Goal: Transaction & Acquisition: Purchase product/service

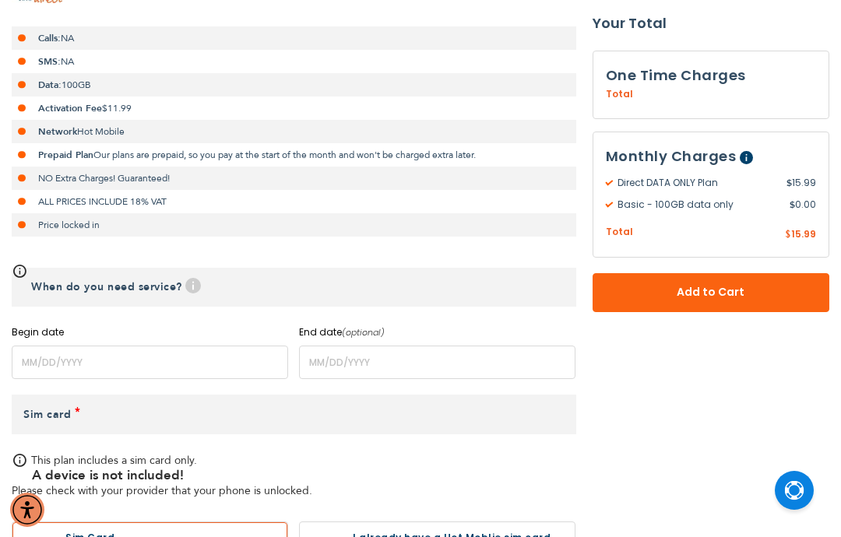
scroll to position [378, 0]
click at [789, 76] on h3 "One Time Charges" at bounding box center [711, 75] width 211 height 23
click at [772, 87] on div "Total Cellular Israel $ 0.00 By Provider ₪ 0.00" at bounding box center [711, 96] width 211 height 19
click at [743, 149] on span "Help This plan is ongoing and will continue until you cancel it. View our cance…" at bounding box center [749, 155] width 21 height 19
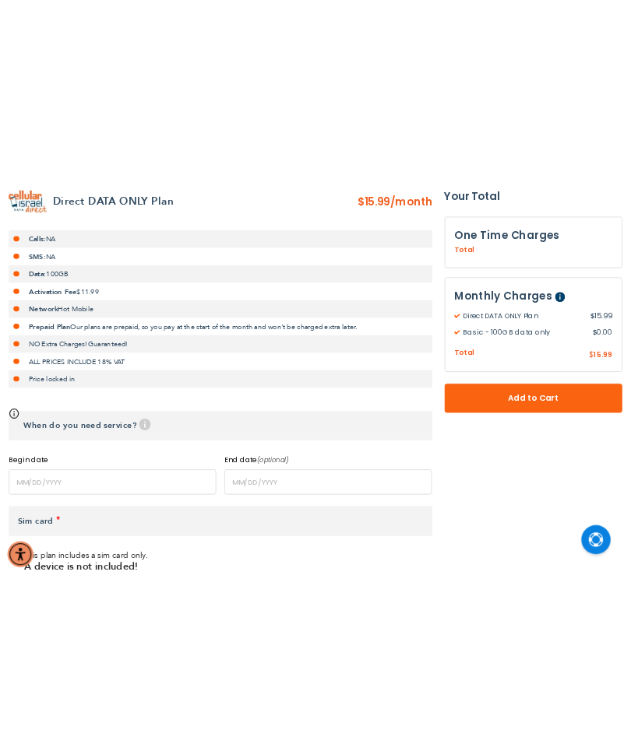
scroll to position [326, 0]
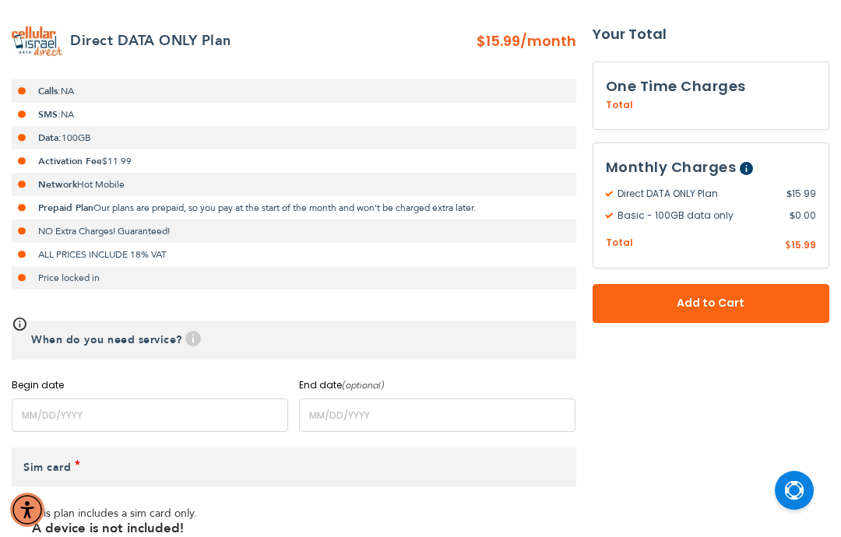
click at [752, 159] on span "Help This plan is ongoing and will continue until you cancel it. View our cance…" at bounding box center [749, 166] width 21 height 19
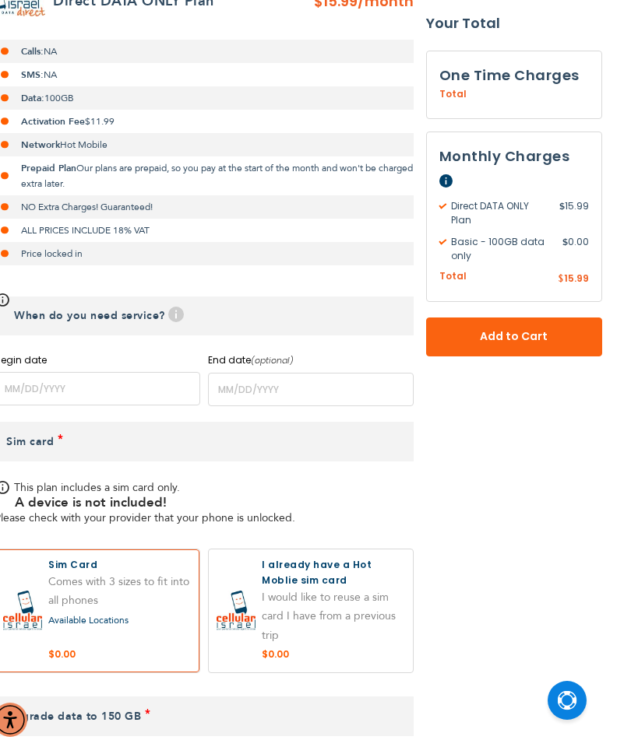
scroll to position [315, 0]
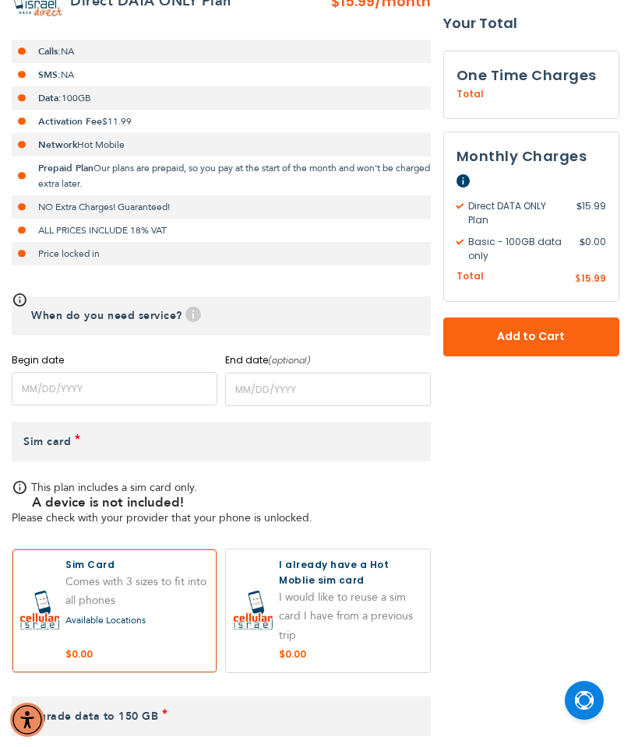
click at [471, 177] on span "Help This plan is ongoing and will continue until you cancel it. View our cance…" at bounding box center [466, 179] width 21 height 19
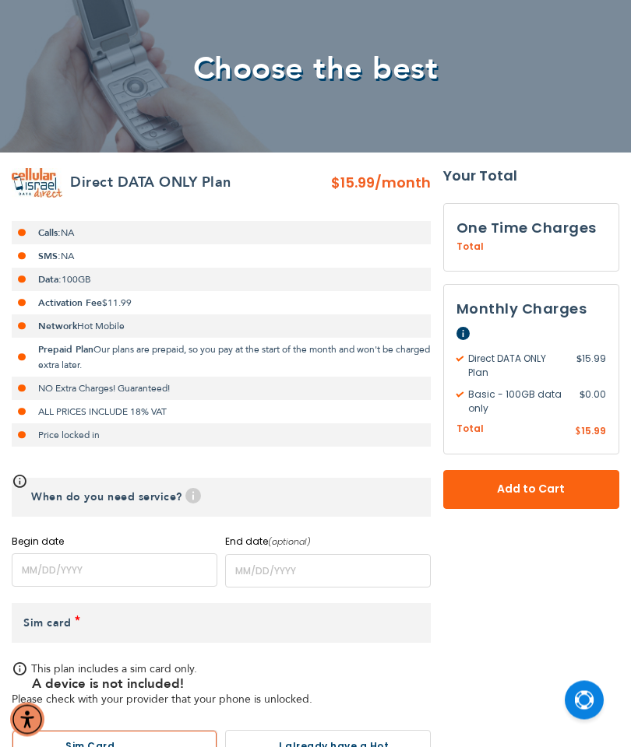
scroll to position [135, 0]
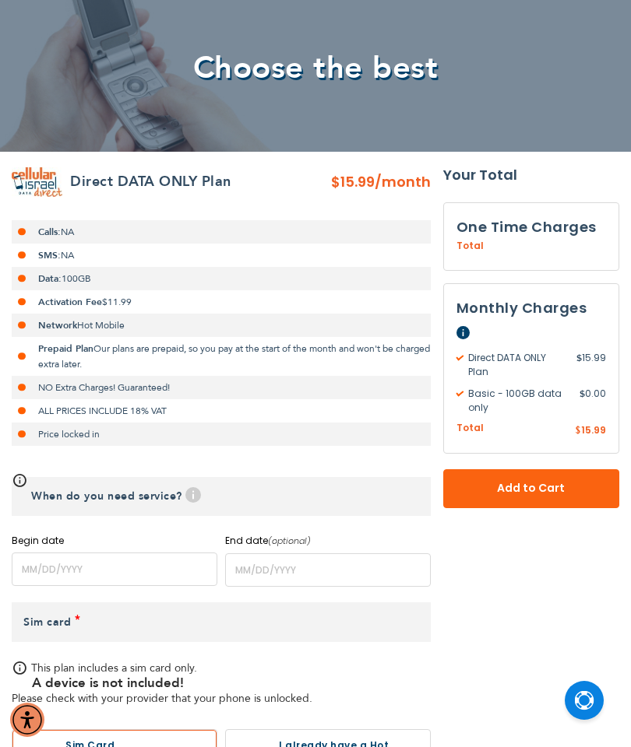
click at [567, 482] on span "Add to Cart" at bounding box center [530, 488] width 73 height 16
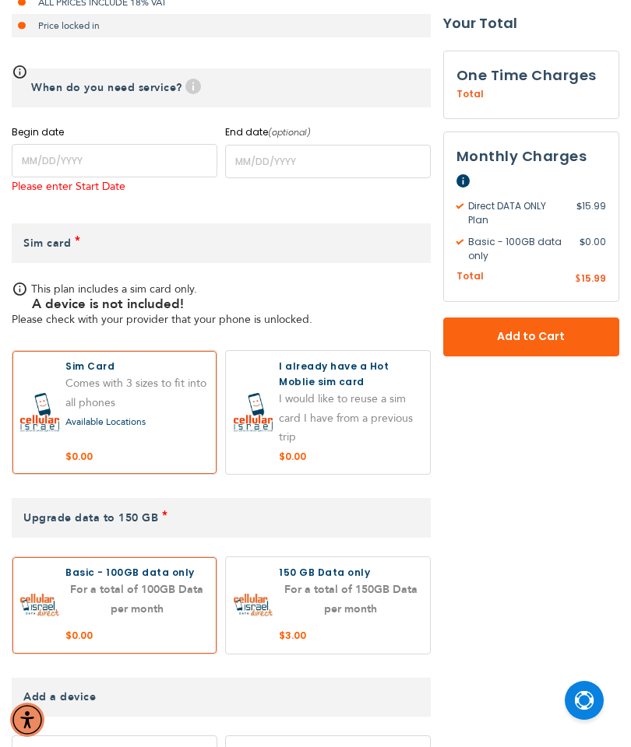
scroll to position [603, 0]
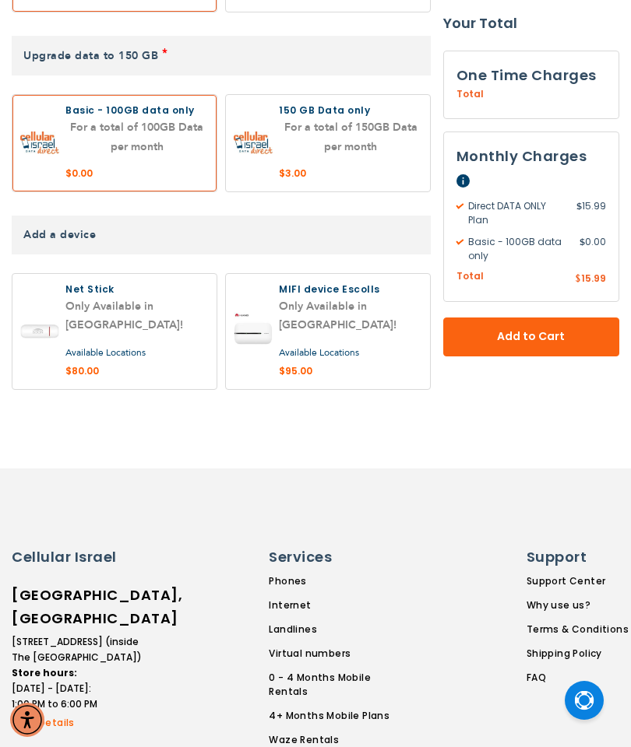
click at [564, 333] on span "Add to Cart" at bounding box center [530, 336] width 73 height 16
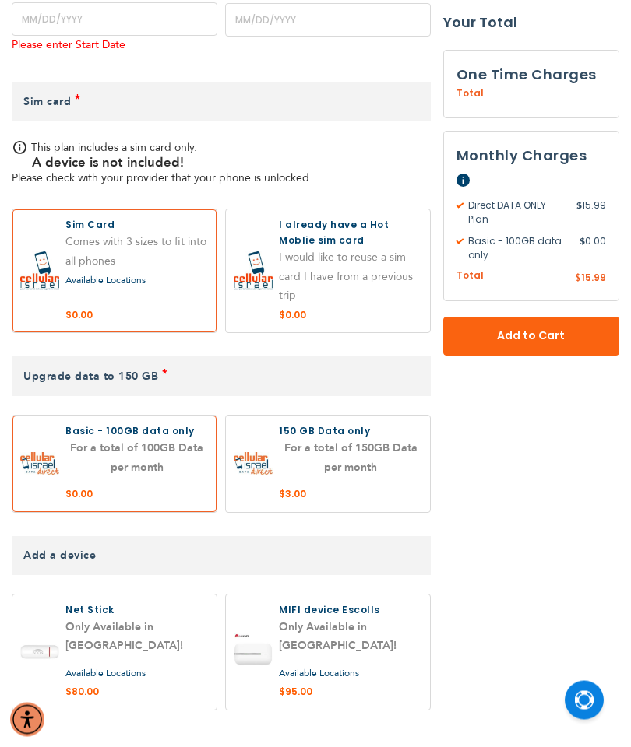
scroll to position [685, 0]
click at [54, 286] on label at bounding box center [114, 270] width 204 height 123
click at [554, 339] on span "Add to Cart" at bounding box center [530, 336] width 73 height 16
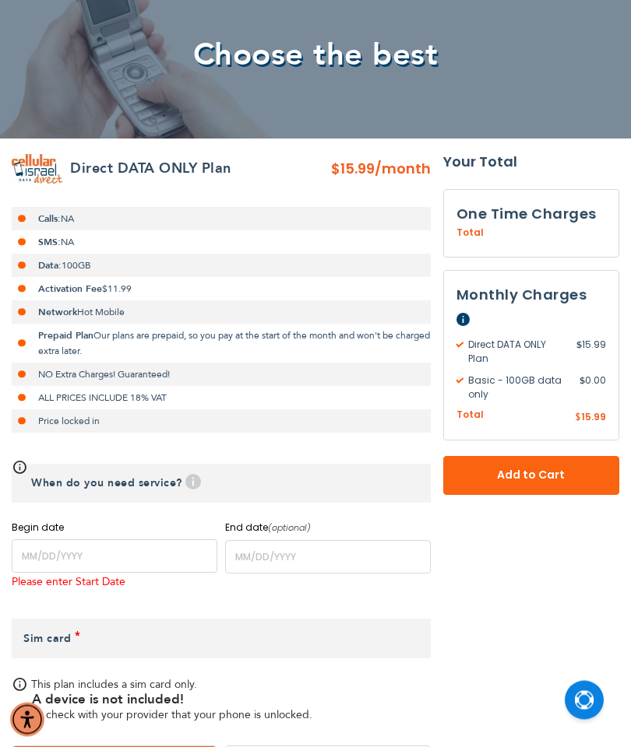
scroll to position [0, 0]
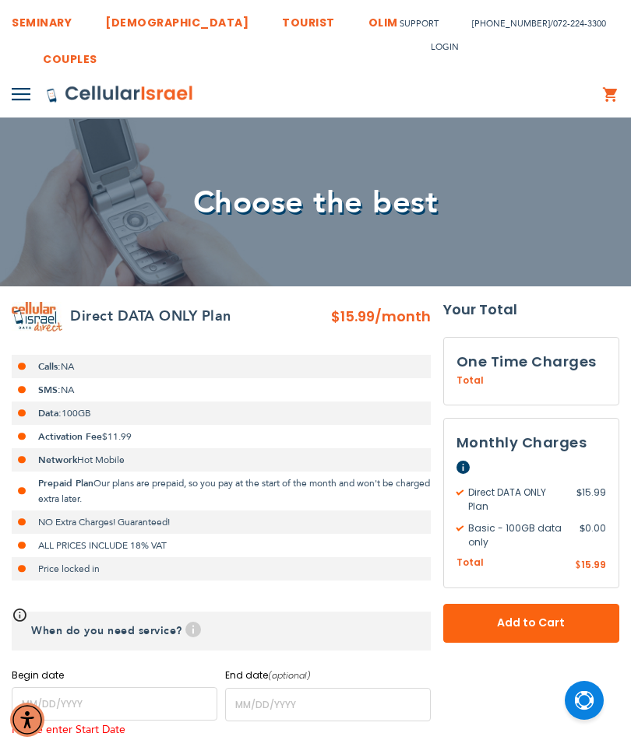
click at [611, 81] on div "My Cart Mini Cart You have no items in your shopping cart." at bounding box center [610, 94] width 17 height 44
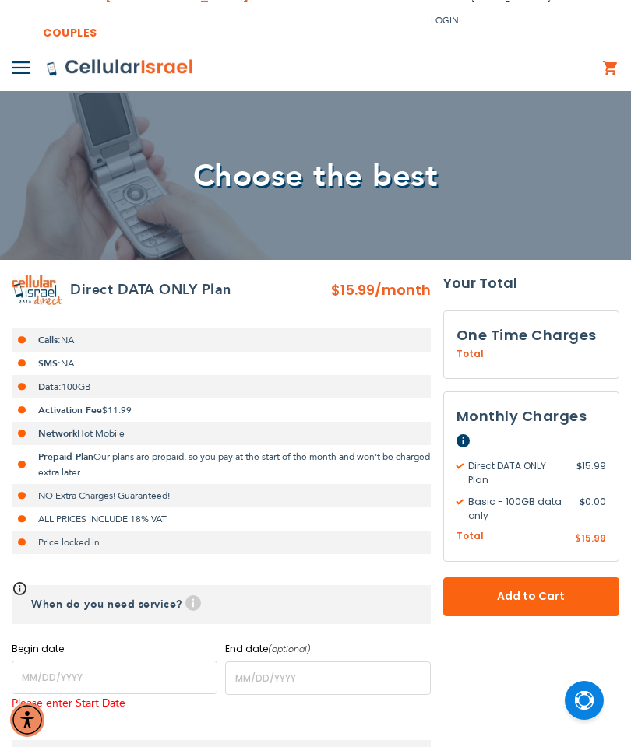
click at [545, 536] on button "Add to Cart" at bounding box center [531, 597] width 176 height 39
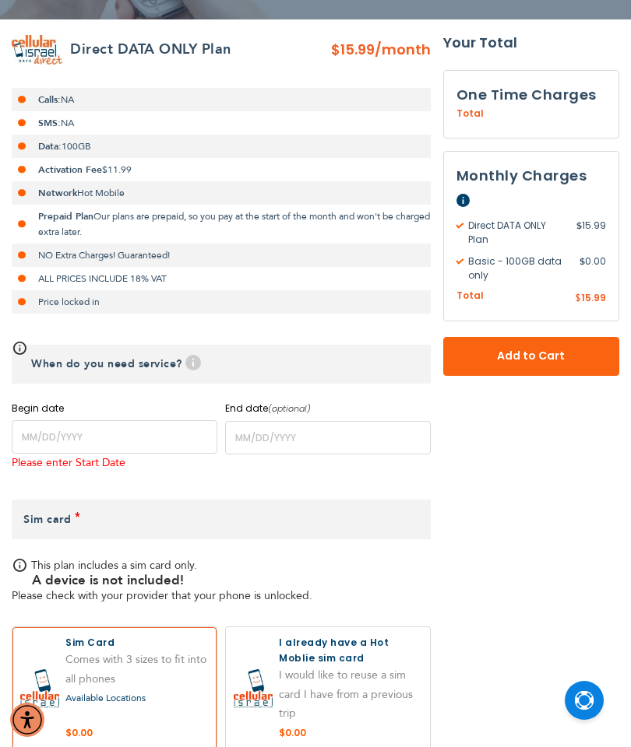
scroll to position [603, 0]
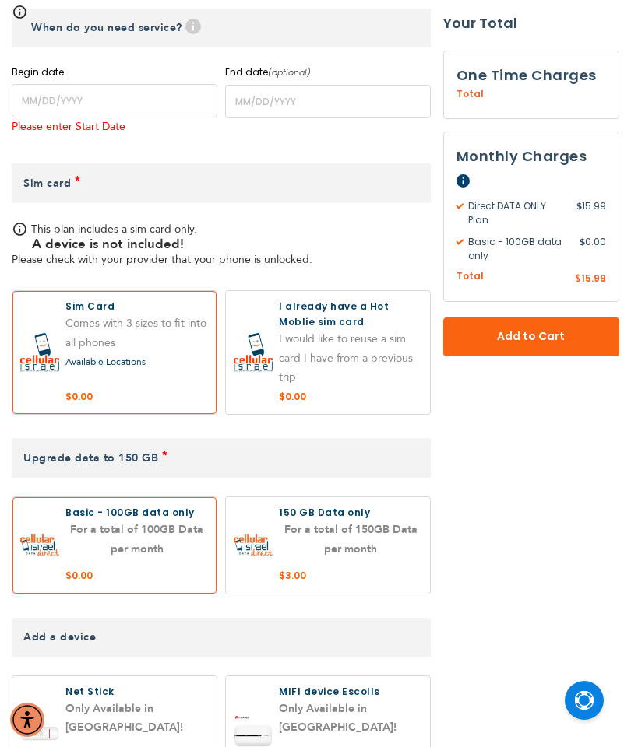
click at [90, 371] on label at bounding box center [114, 352] width 204 height 123
radio input "true"
click at [82, 536] on label at bounding box center [114, 545] width 204 height 97
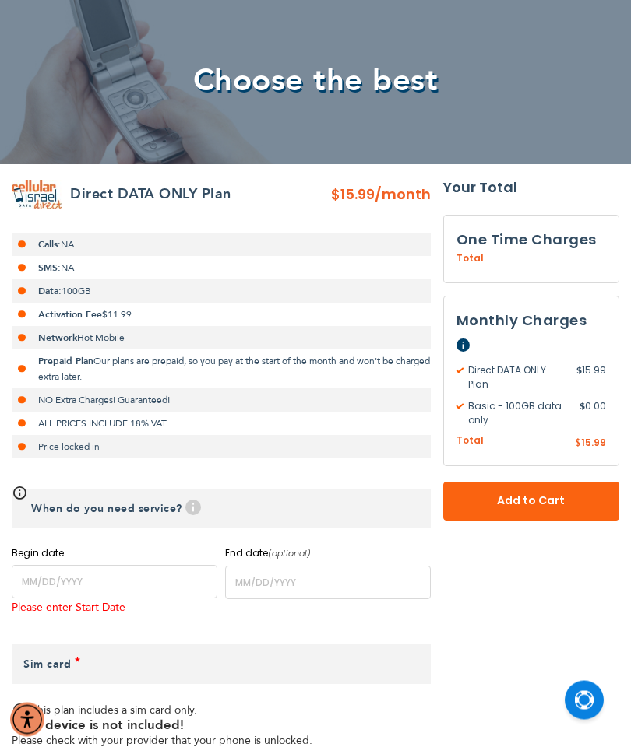
scroll to position [0, 0]
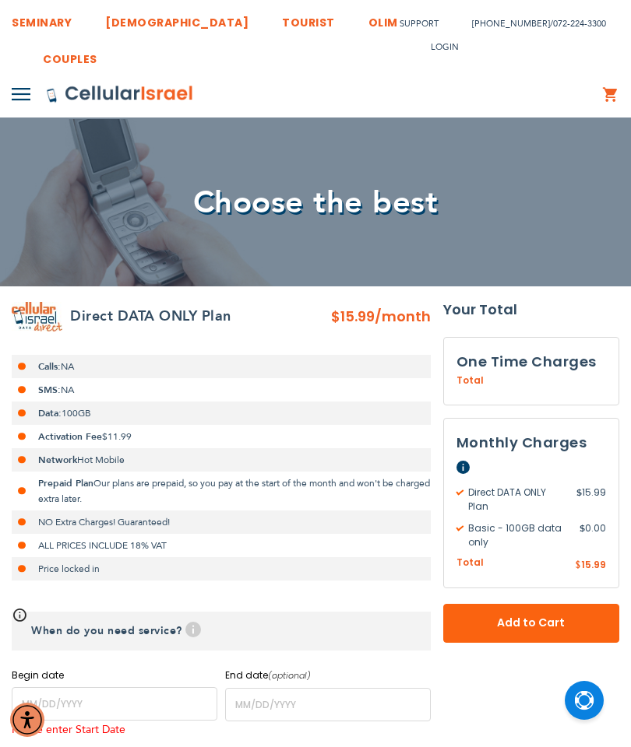
click at [27, 89] on img at bounding box center [21, 94] width 19 height 12
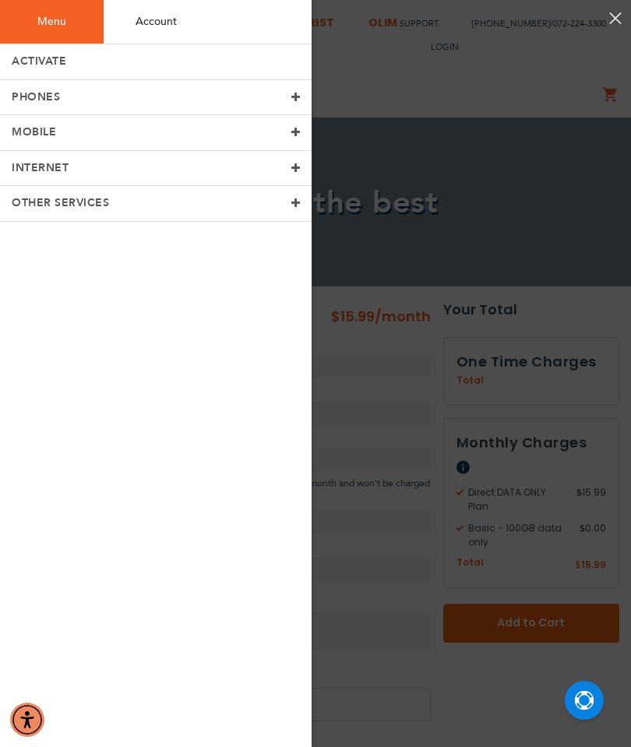
click at [300, 170] on span at bounding box center [295, 168] width 9 height 11
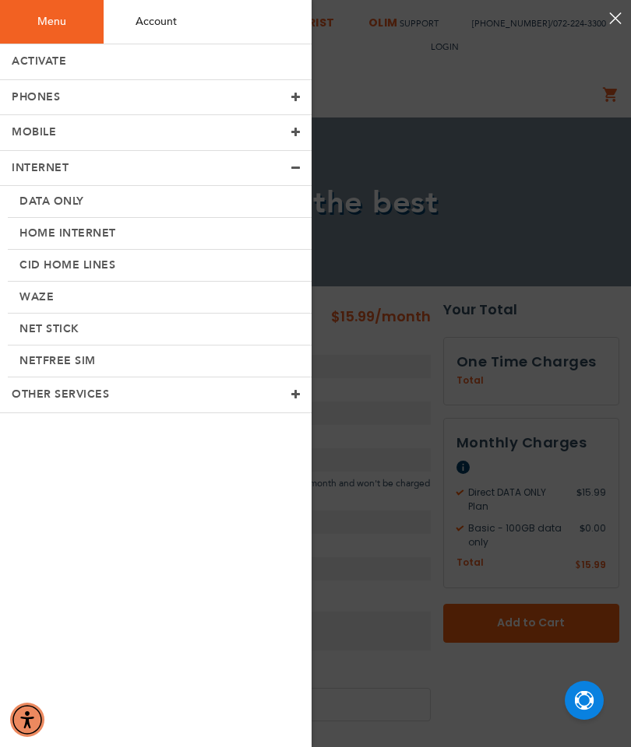
click at [58, 195] on link "Data Only" at bounding box center [160, 202] width 304 height 32
